Goal: Task Accomplishment & Management: Use online tool/utility

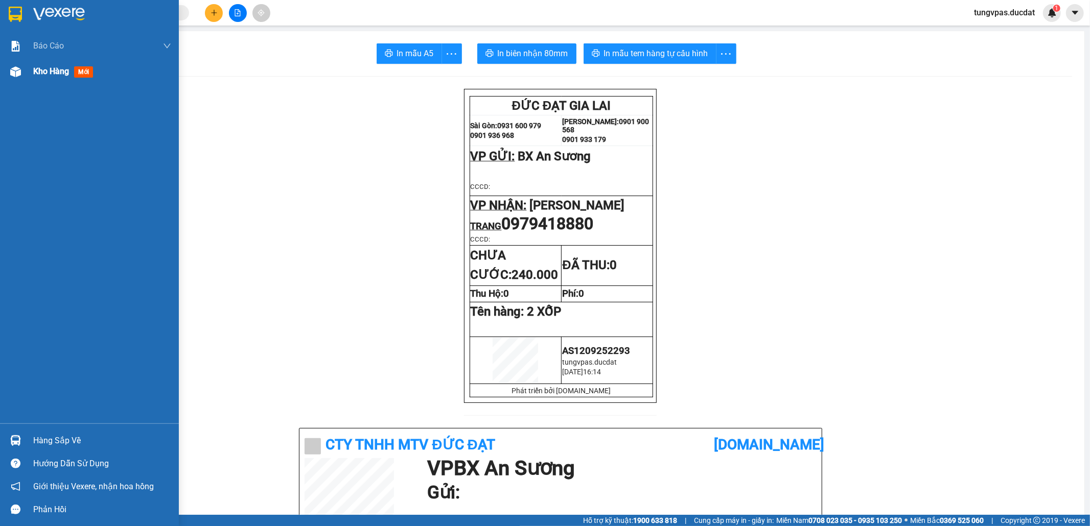
click at [17, 71] on img at bounding box center [15, 71] width 11 height 11
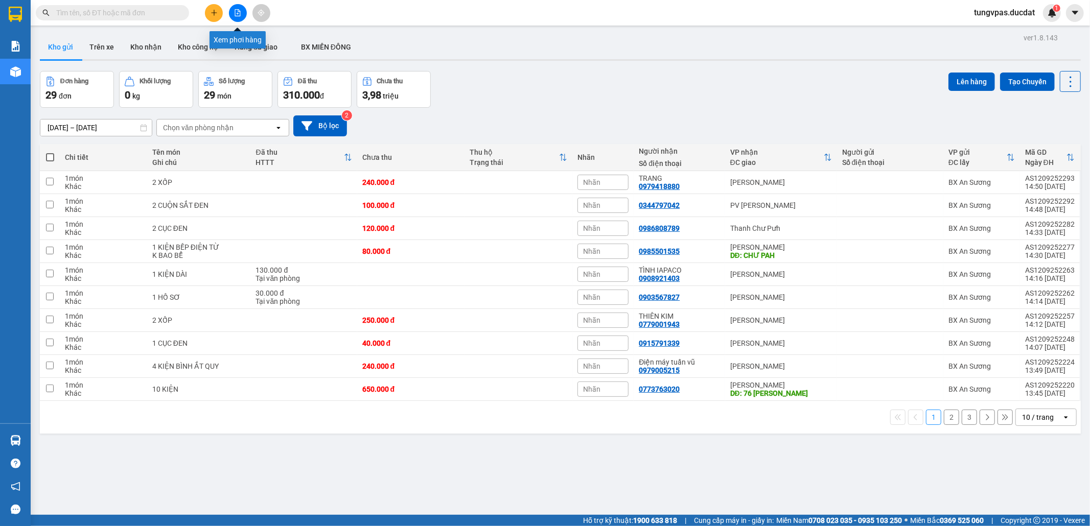
click at [238, 13] on icon "file-add" at bounding box center [237, 12] width 7 height 7
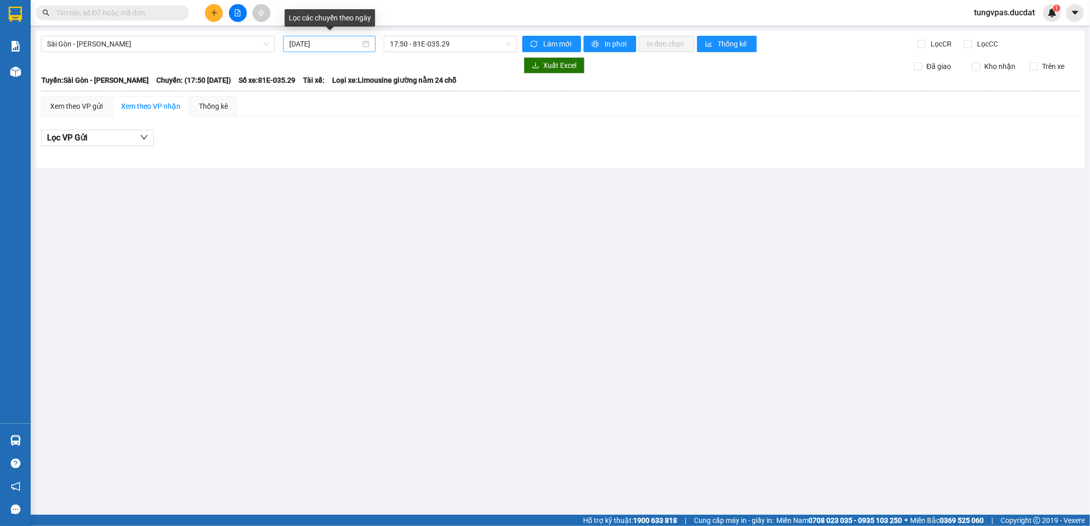
click at [295, 48] on input "[DATE]" at bounding box center [324, 43] width 71 height 11
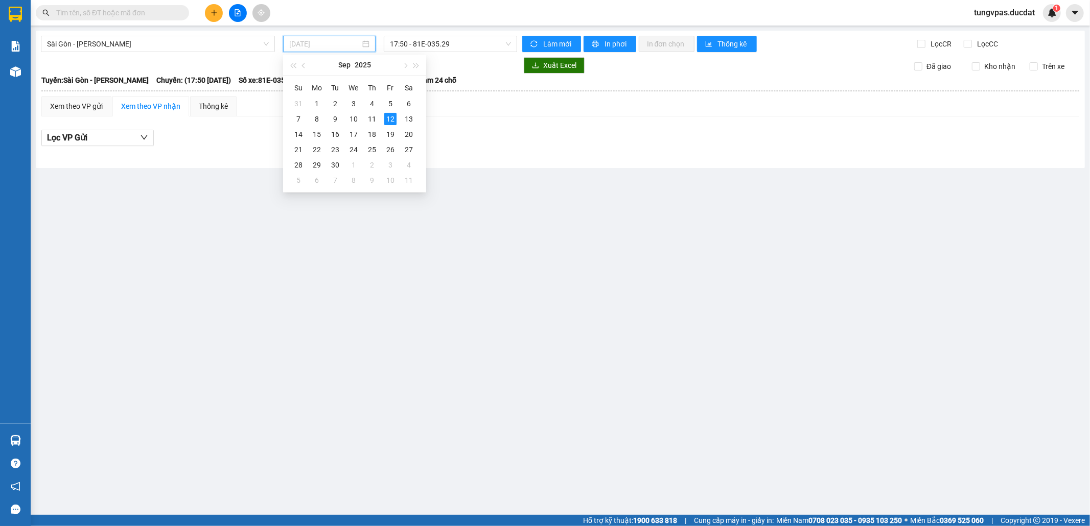
type input "[DATE]"
click at [221, 41] on span "Sài Gòn - [PERSON_NAME]" at bounding box center [158, 43] width 222 height 15
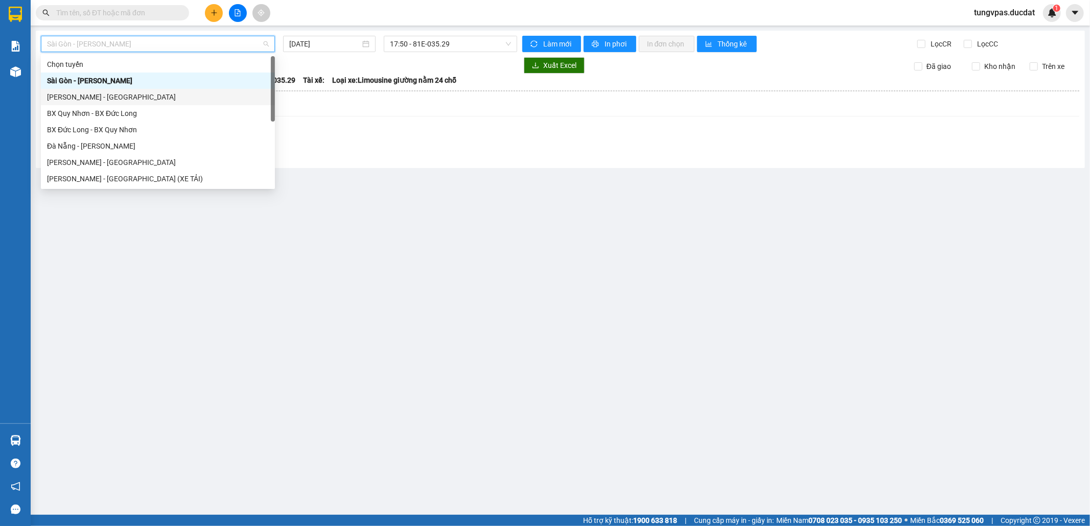
click at [121, 103] on div "[PERSON_NAME] - [GEOGRAPHIC_DATA]" at bounding box center [158, 97] width 234 height 16
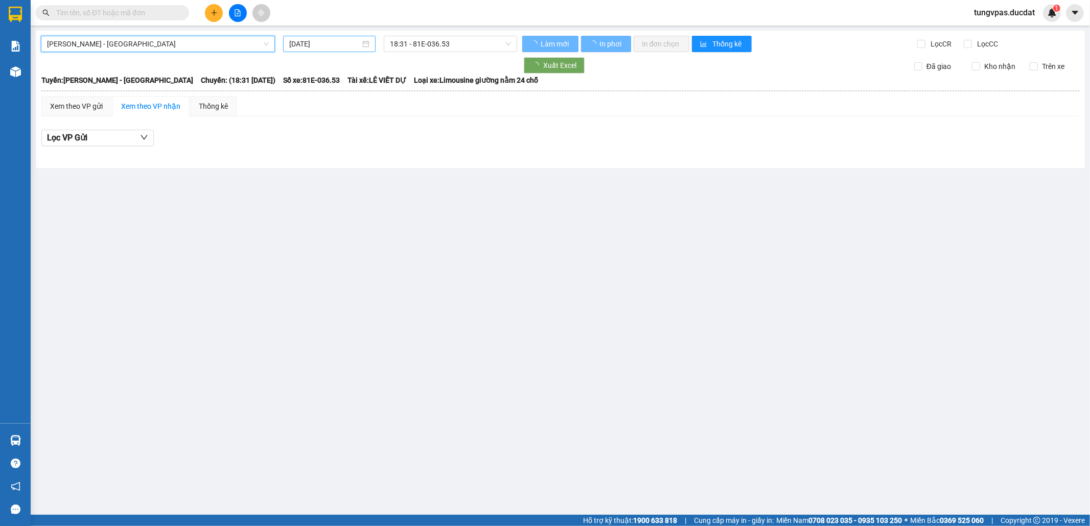
click at [303, 51] on div "[DATE]" at bounding box center [329, 44] width 92 height 16
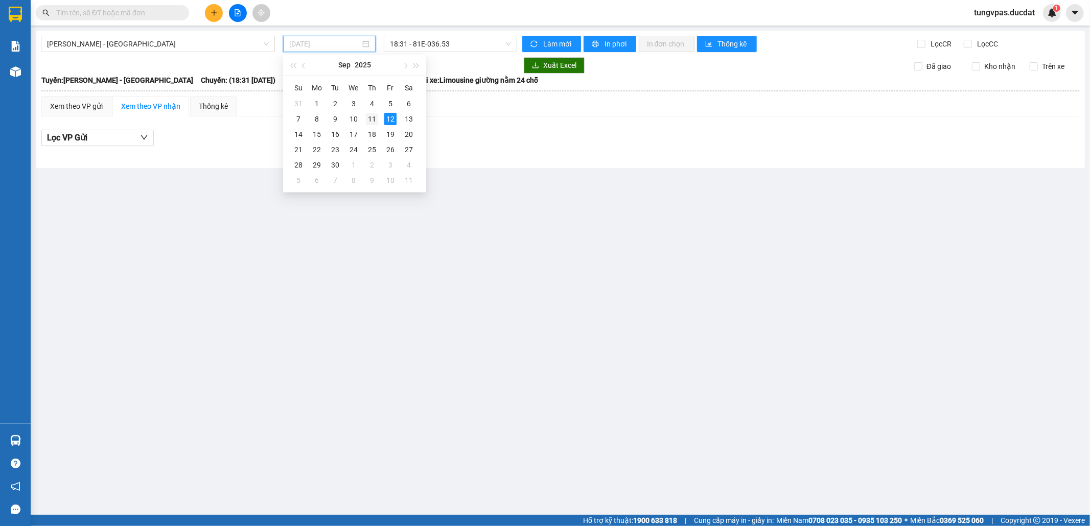
click at [373, 121] on div "11" at bounding box center [372, 119] width 12 height 12
type input "[DATE]"
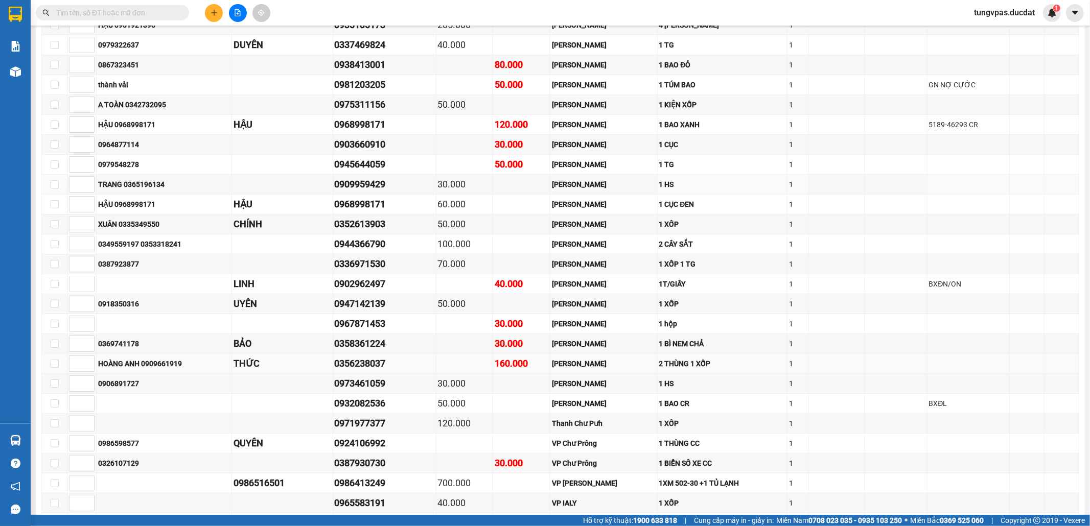
scroll to position [378, 0]
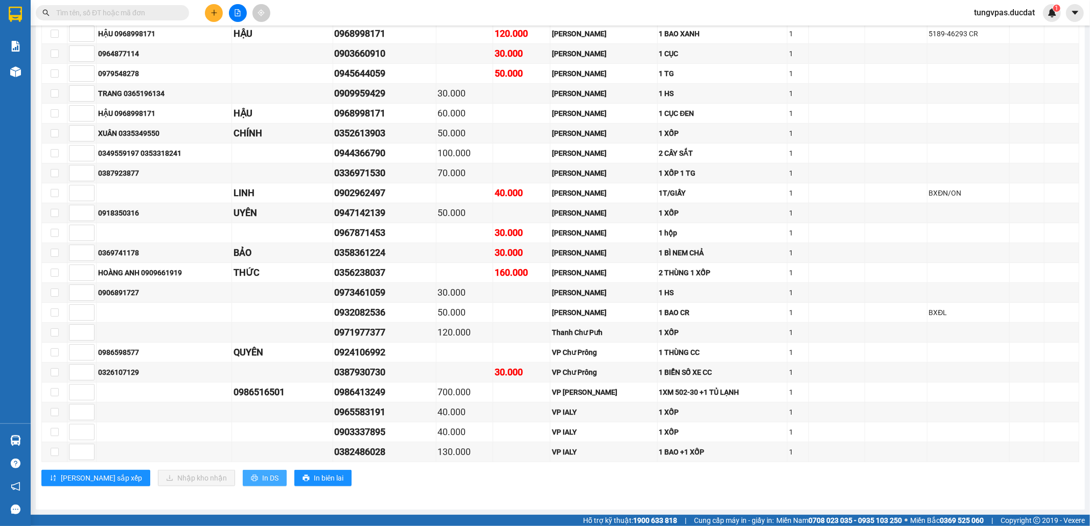
click at [262, 482] on span "In DS" at bounding box center [270, 478] width 16 height 11
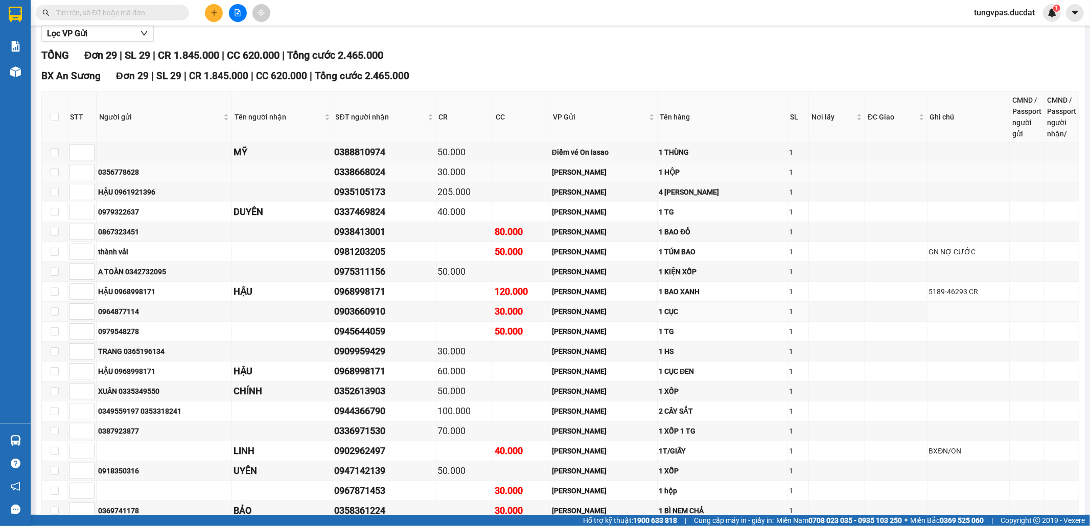
scroll to position [0, 0]
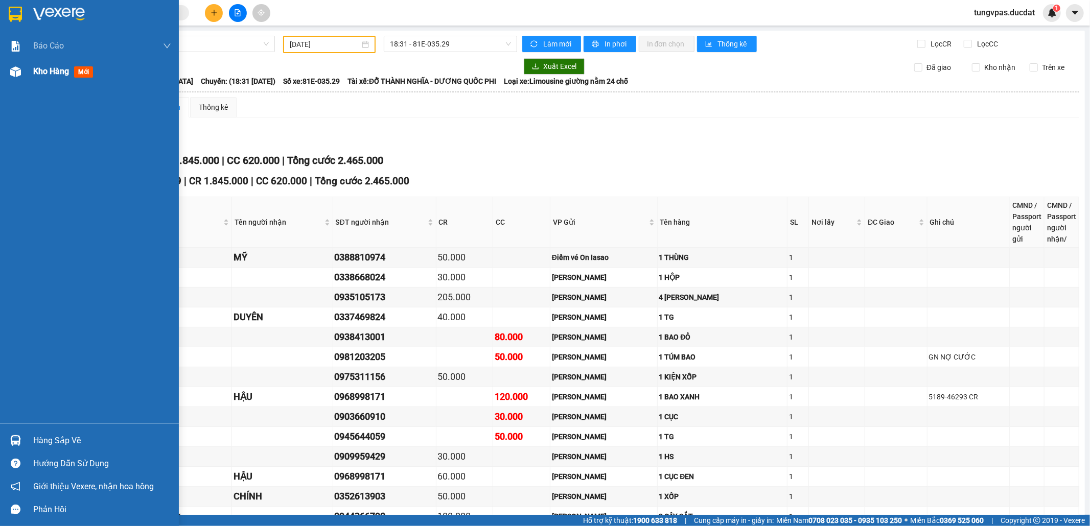
click at [22, 72] on div at bounding box center [16, 72] width 18 height 18
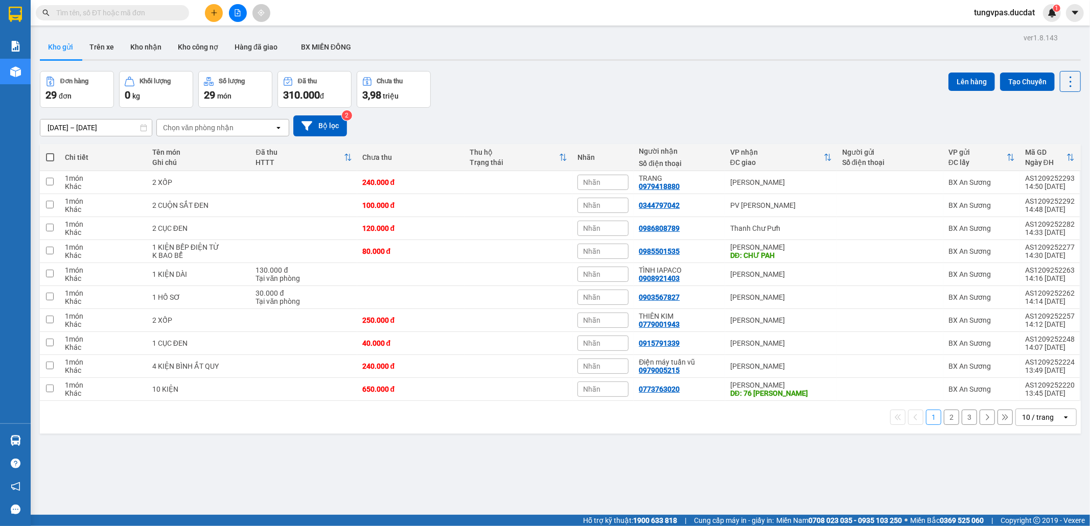
click at [1044, 422] on div "10 / trang" at bounding box center [1038, 417] width 32 height 10
click at [1035, 397] on span "100 / trang" at bounding box center [1031, 398] width 37 height 10
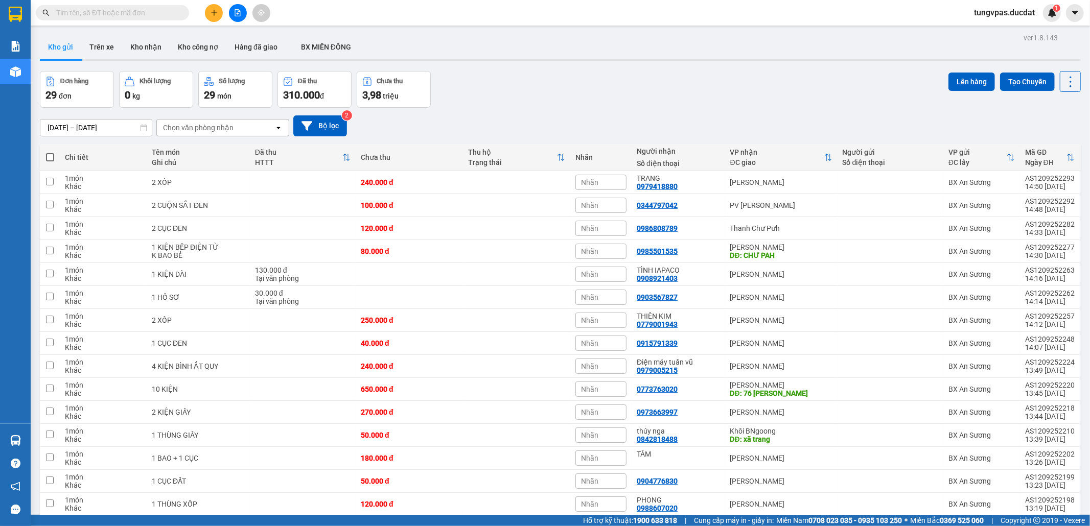
click at [46, 154] on span at bounding box center [50, 157] width 8 height 8
click at [50, 152] on input "checkbox" at bounding box center [50, 152] width 0 height 0
checkbox input "true"
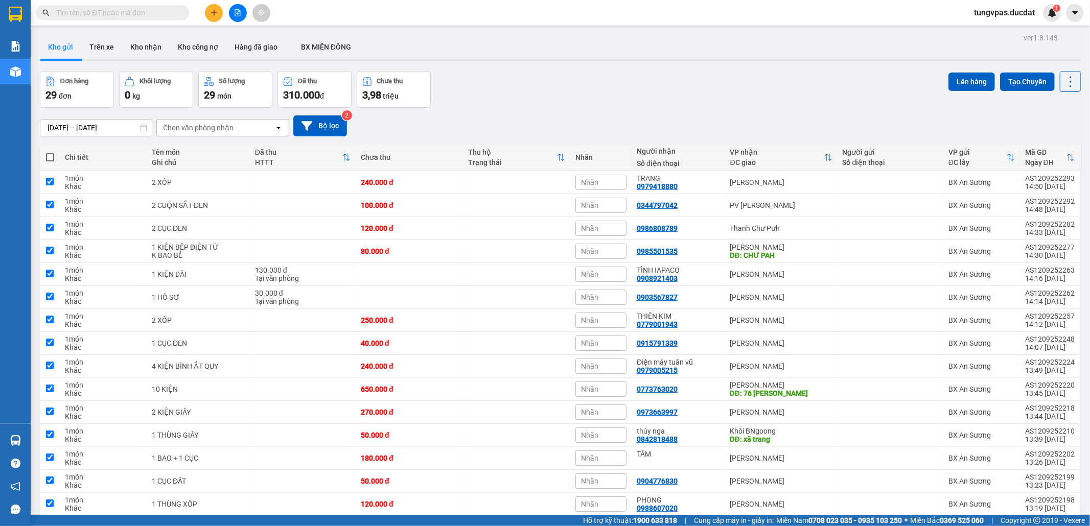
checkbox input "true"
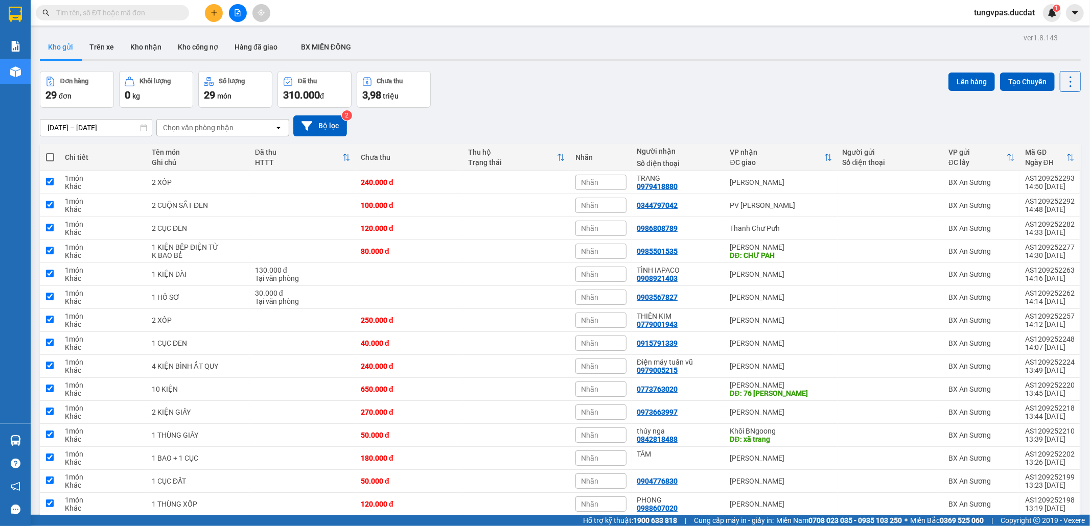
checkbox input "true"
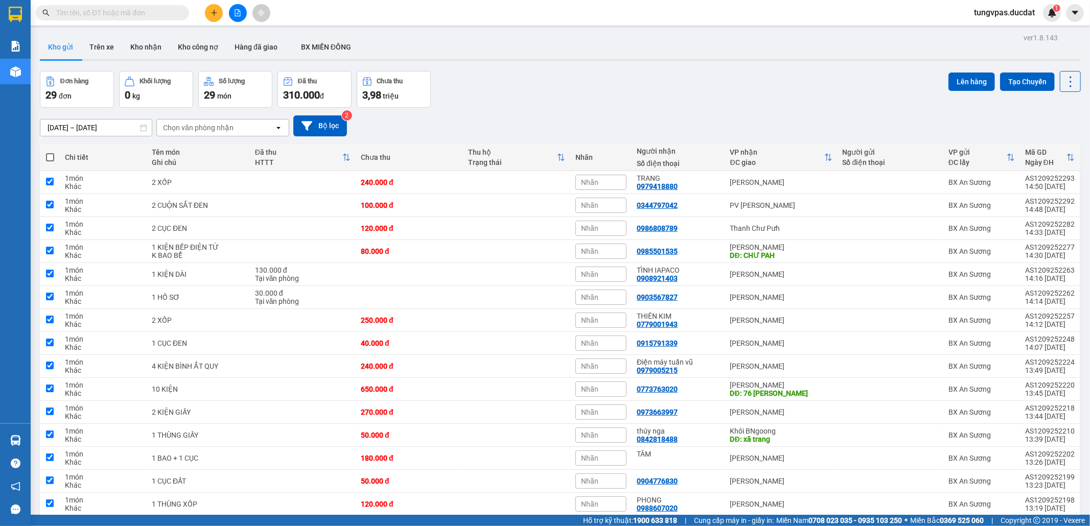
checkbox input "true"
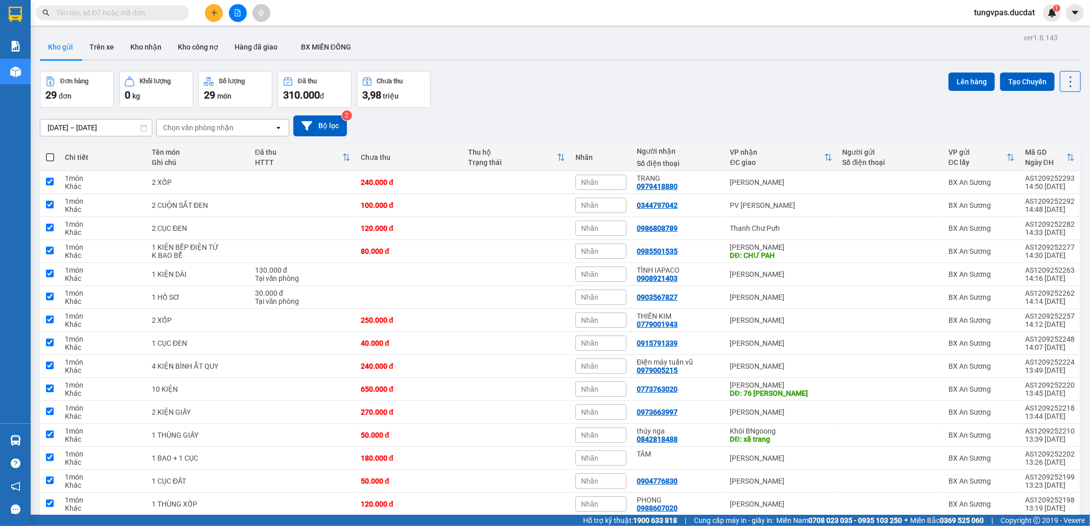
checkbox input "true"
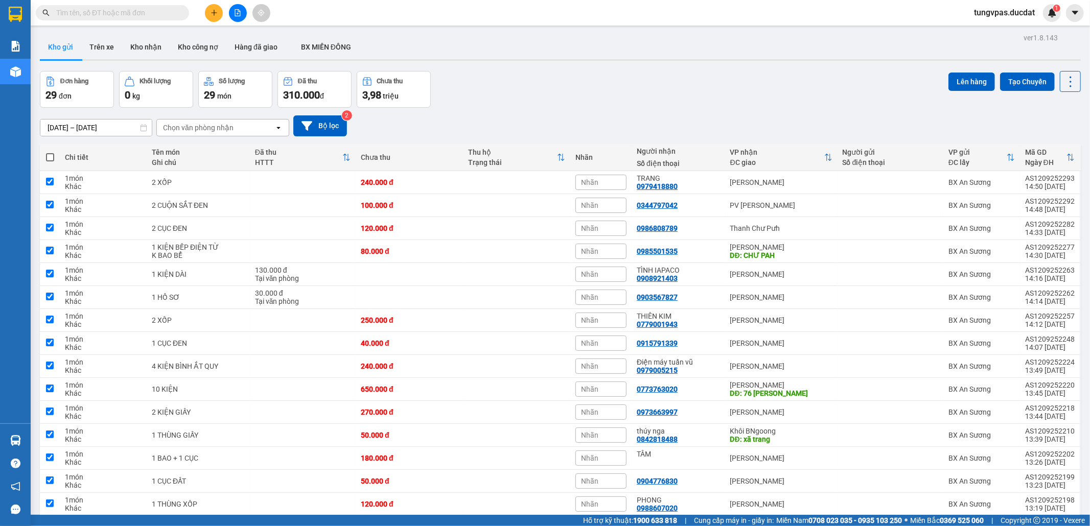
checkbox input "true"
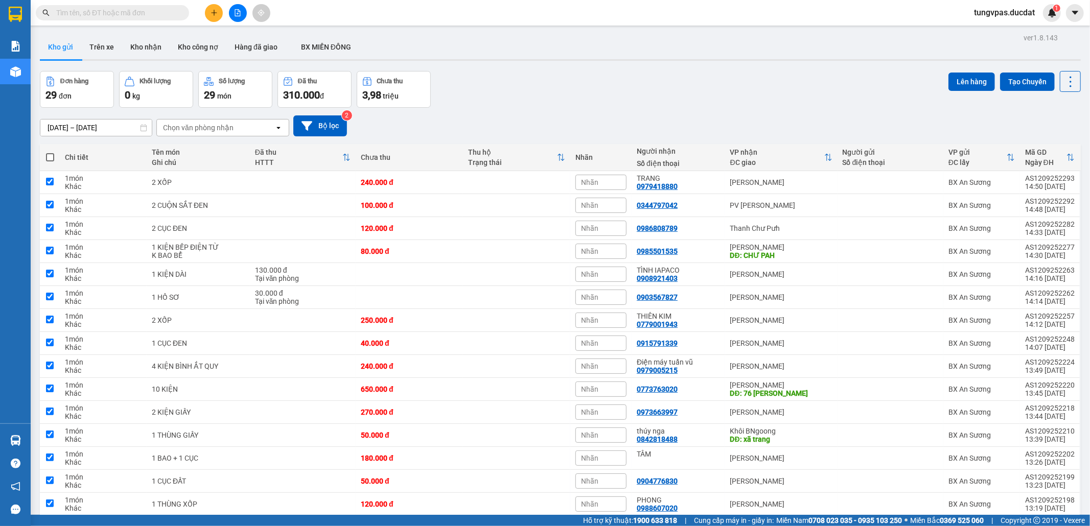
checkbox input "true"
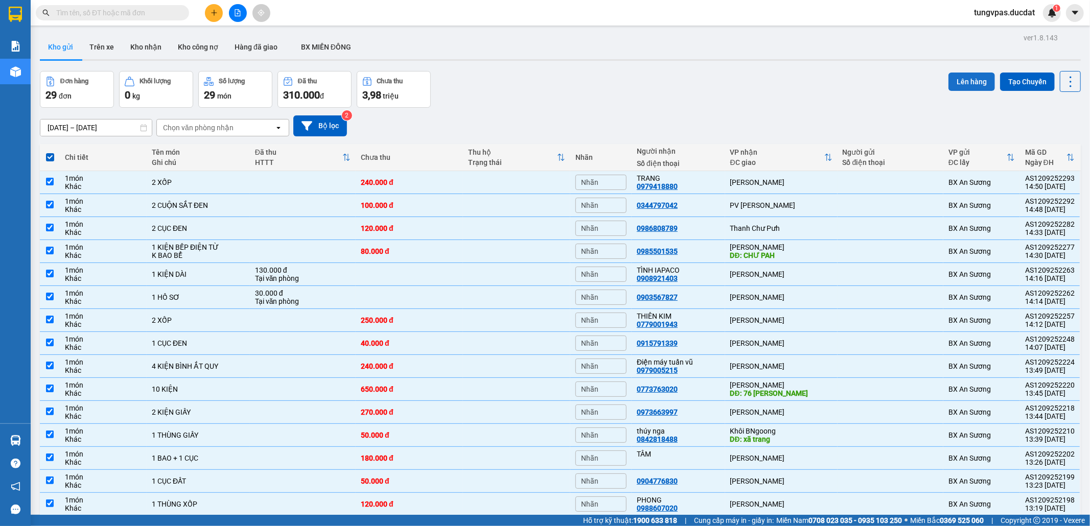
click at [965, 82] on button "Lên hàng" at bounding box center [971, 82] width 46 height 18
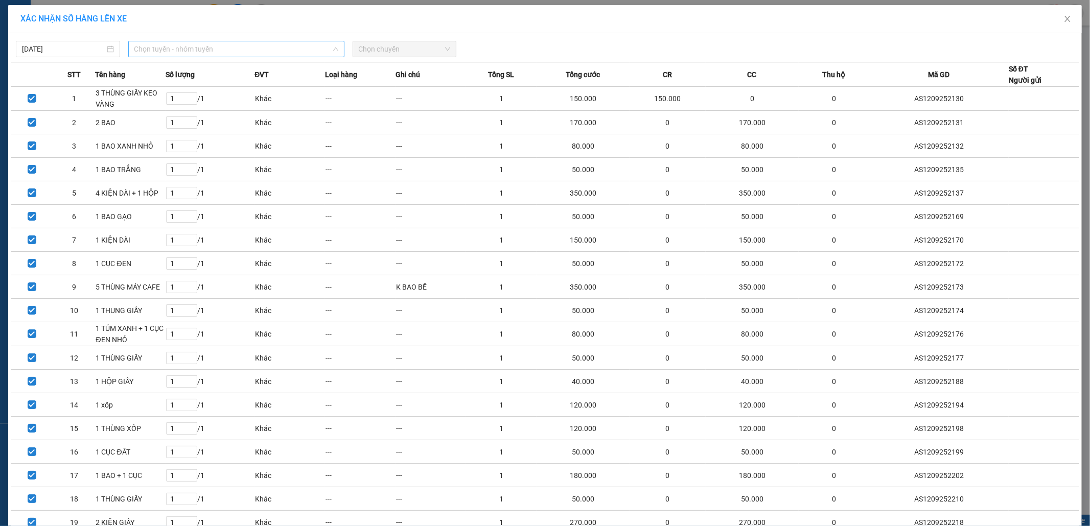
click at [216, 48] on span "Chọn tuyến - nhóm tuyến" at bounding box center [236, 48] width 204 height 15
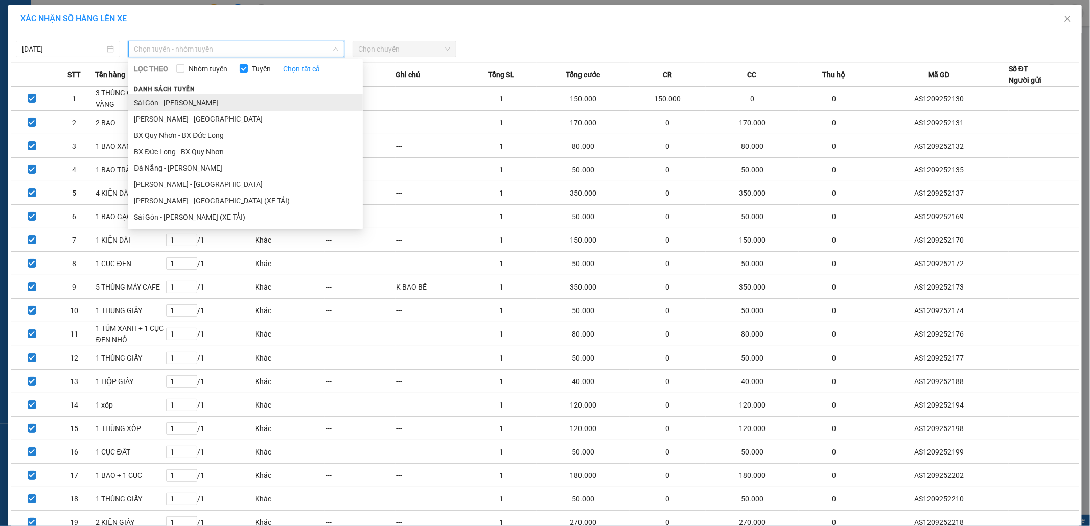
click at [184, 104] on li "Sài Gòn - [PERSON_NAME]" at bounding box center [245, 103] width 235 height 16
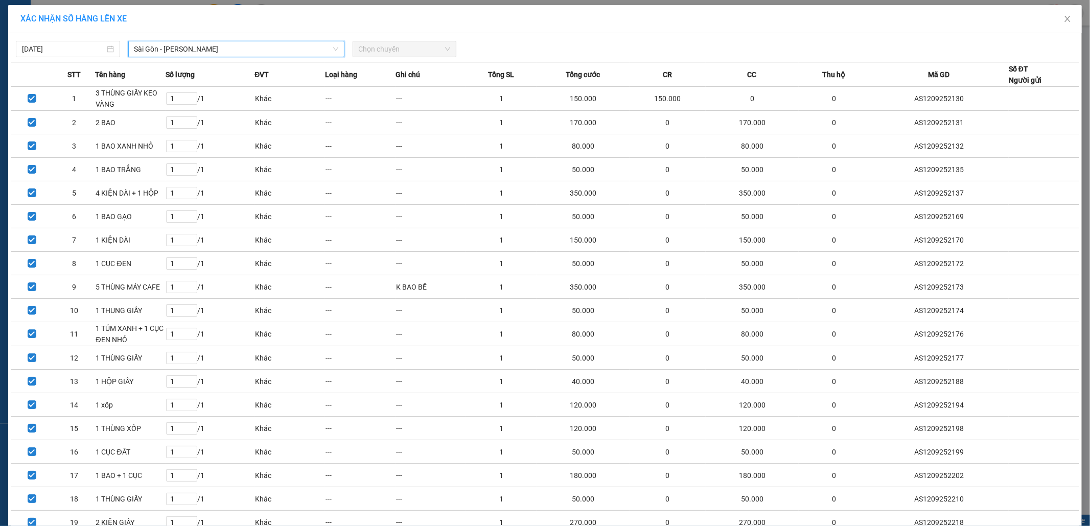
click at [388, 52] on span "Chọn chuyến" at bounding box center [405, 48] width 92 height 15
click at [389, 51] on span "Chọn chuyến" at bounding box center [405, 48] width 92 height 15
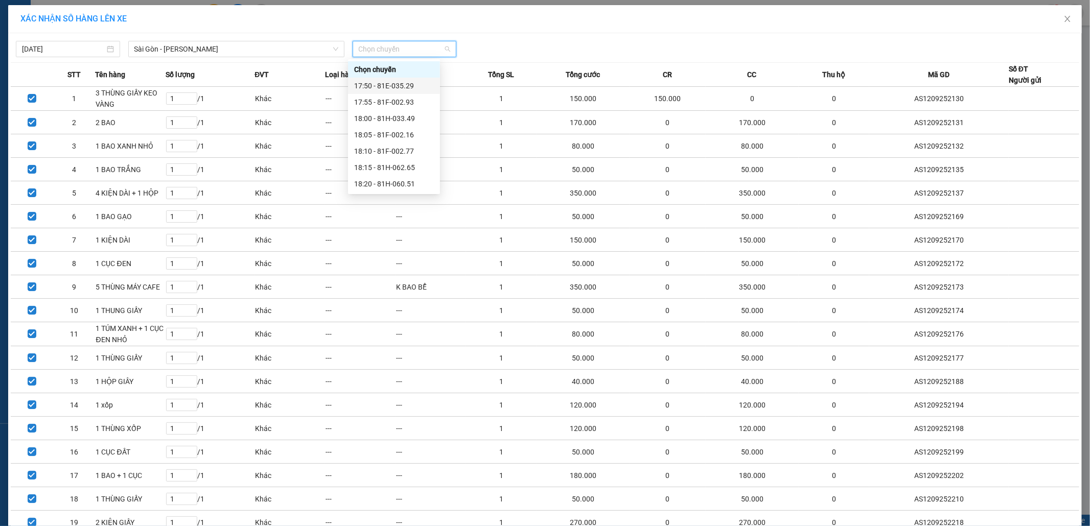
click at [393, 85] on div "17:50 - 81E-035.29" at bounding box center [394, 85] width 80 height 11
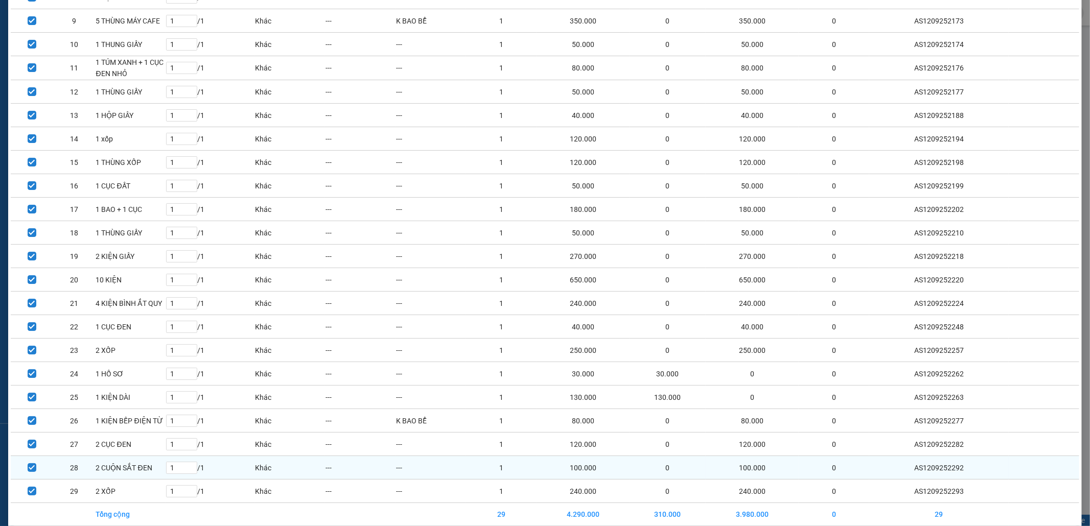
scroll to position [324, 0]
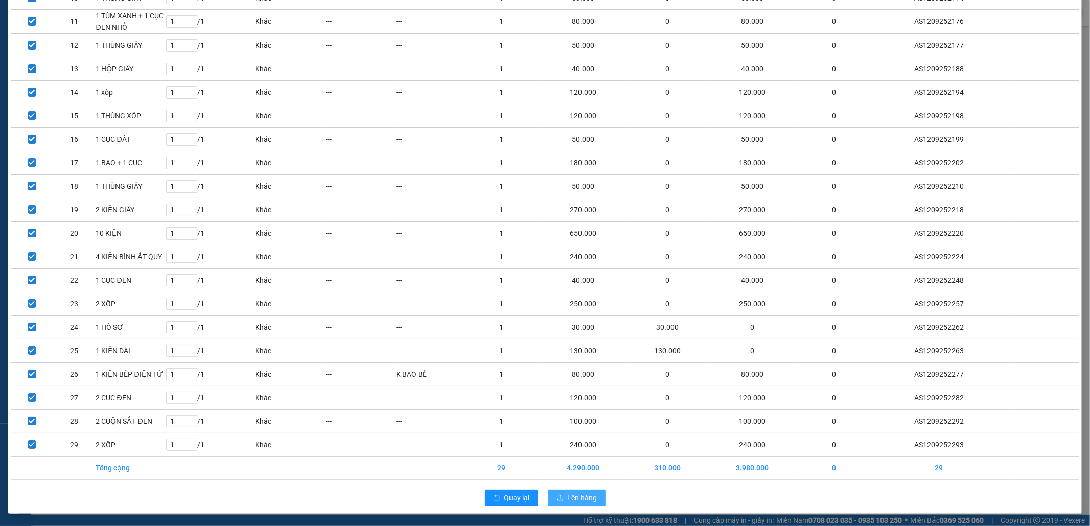
click at [581, 497] on span "Lên hàng" at bounding box center [583, 498] width 30 height 11
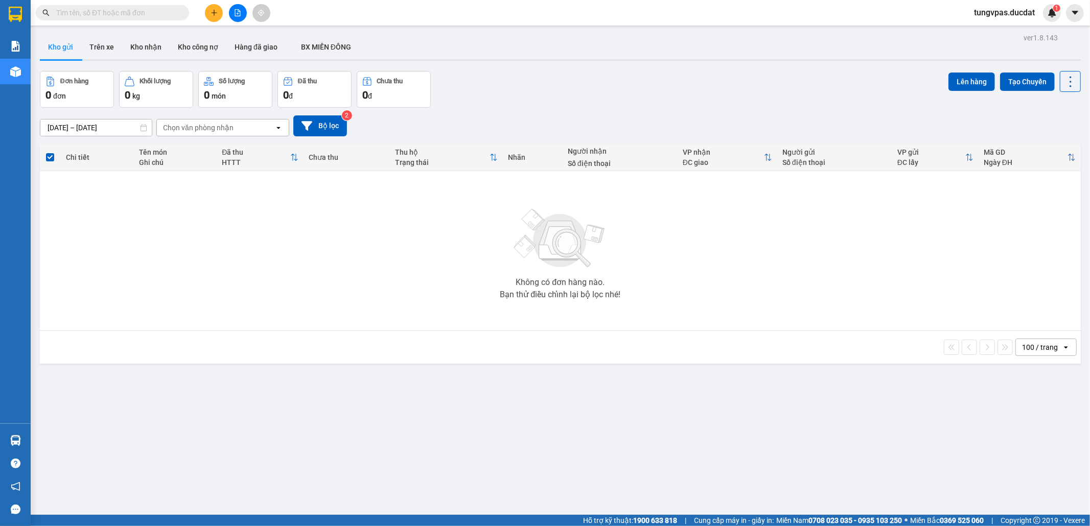
drag, startPoint x: 650, startPoint y: 80, endPoint x: 586, endPoint y: 89, distance: 65.0
click at [586, 89] on div "Đơn hàng 0 đơn Khối lượng 0 kg Số lượng 0 món Đã thu 0 đ Chưa thu 0 đ Lên hàng …" at bounding box center [560, 89] width 1041 height 37
